Goal: Check status: Check status

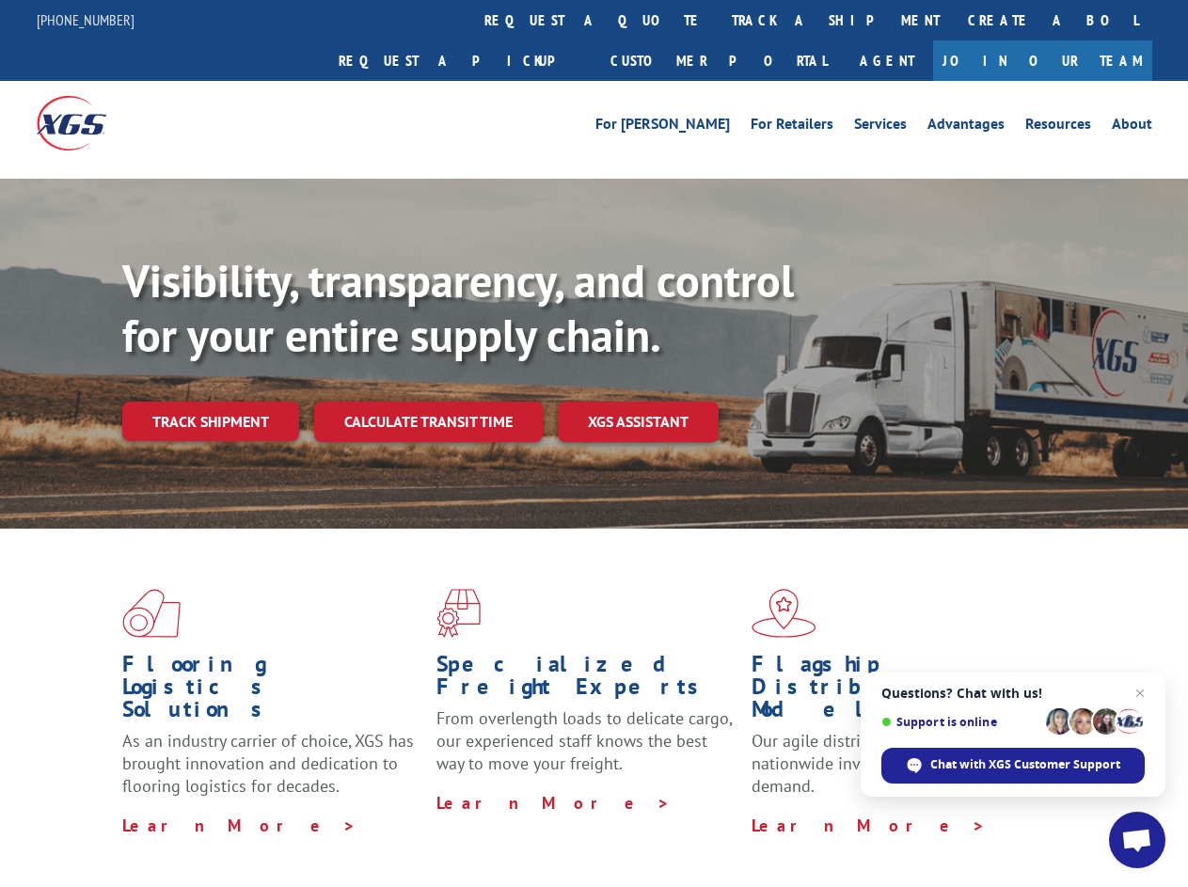
click at [594, 443] on div "Visibility, transparency, and control for your entire supply chain. Track shipm…" at bounding box center [655, 385] width 1066 height 262
click at [718, 20] on link "track a shipment" at bounding box center [836, 20] width 236 height 40
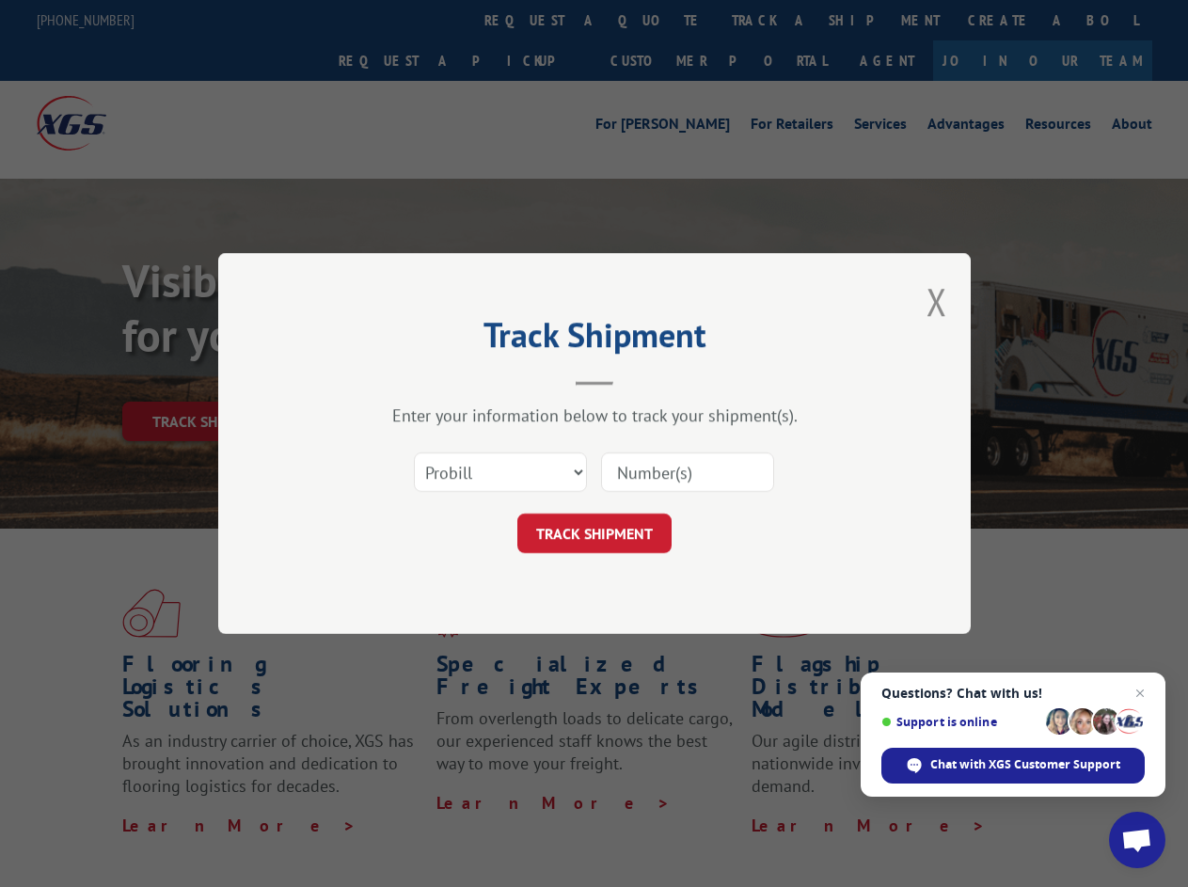
click at [657, 20] on div "Track Shipment Enter your information below to track your shipment(s). Select c…" at bounding box center [594, 443] width 1188 height 887
click at [774, 20] on div "Track Shipment Enter your information below to track your shipment(s). Select c…" at bounding box center [594, 443] width 1188 height 887
click at [210, 380] on div "Track Shipment Enter your information below to track your shipment(s). Select c…" at bounding box center [594, 443] width 1188 height 887
click at [427, 380] on header "Track Shipment" at bounding box center [594, 354] width 564 height 64
click at [639, 380] on header "Track Shipment" at bounding box center [594, 354] width 564 height 64
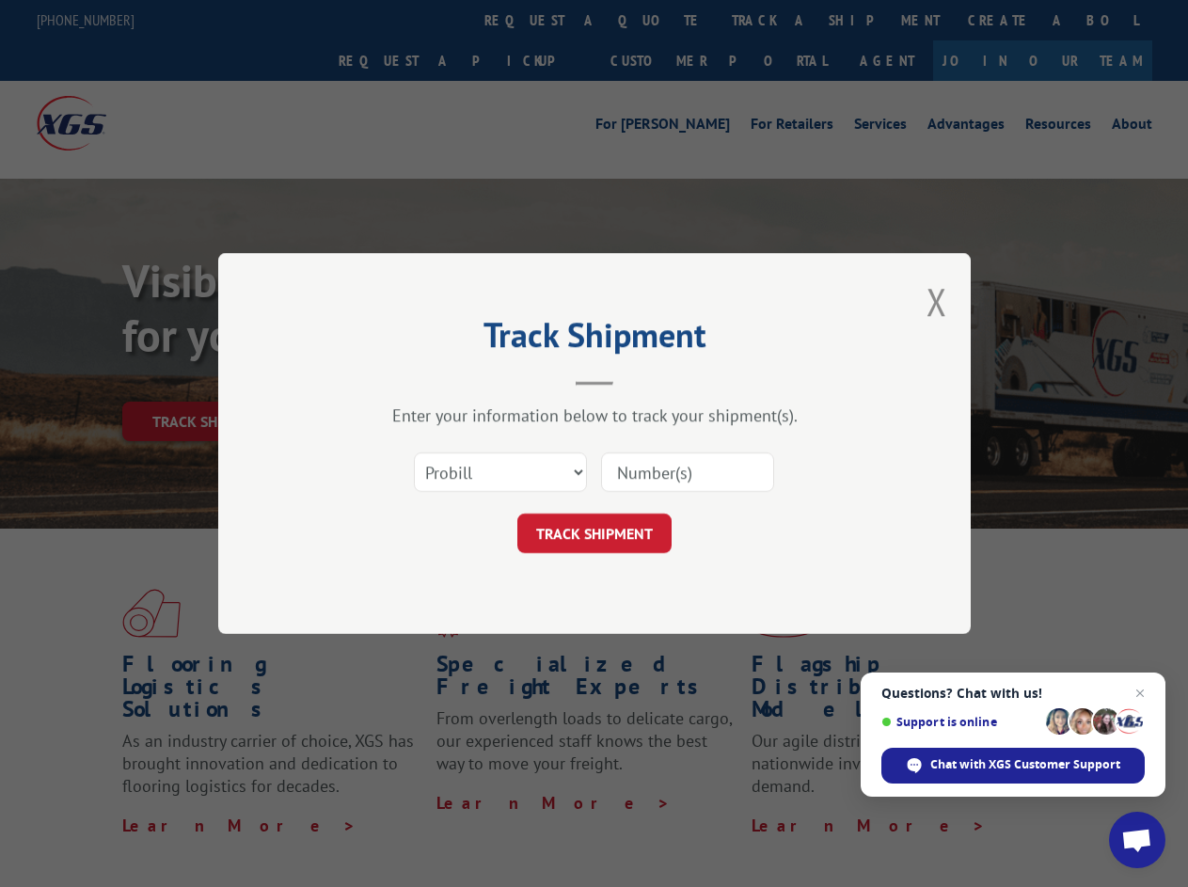
click at [1137, 840] on span "Open chat" at bounding box center [1136, 842] width 31 height 26
